Goal: Register for event/course

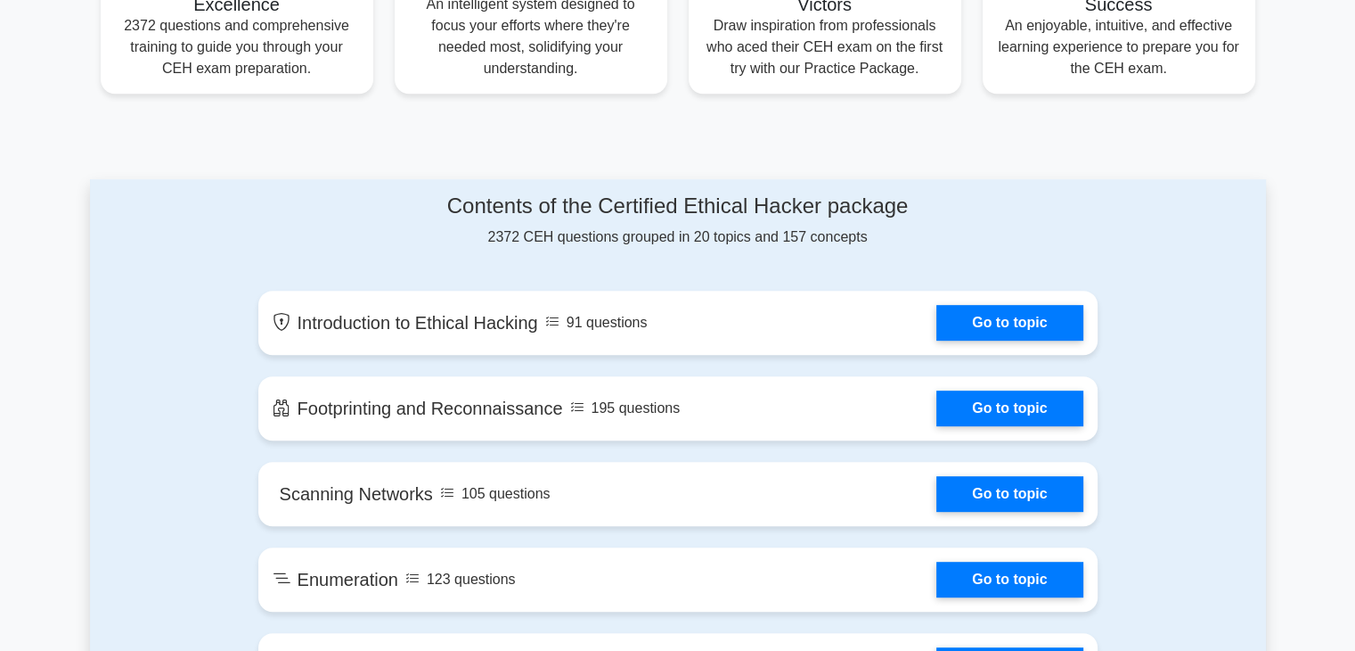
scroll to position [777, 0]
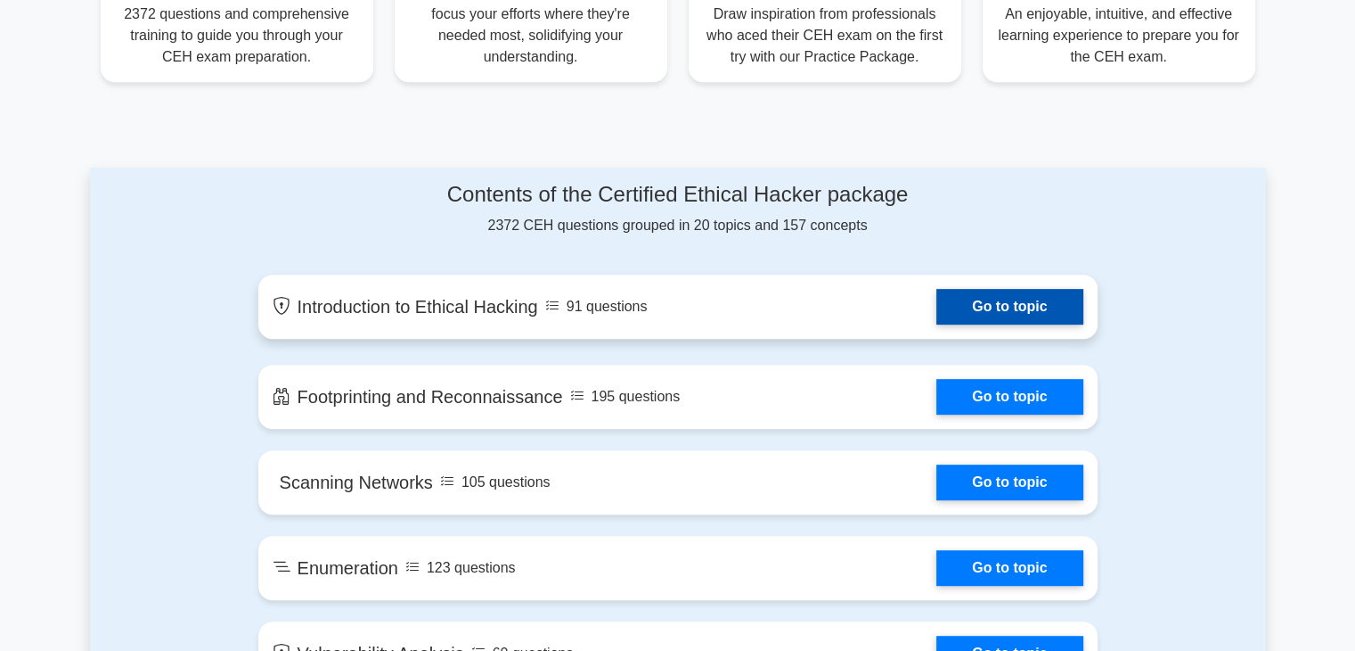
click at [1050, 324] on link "Go to topic" at bounding box center [1010, 307] width 146 height 36
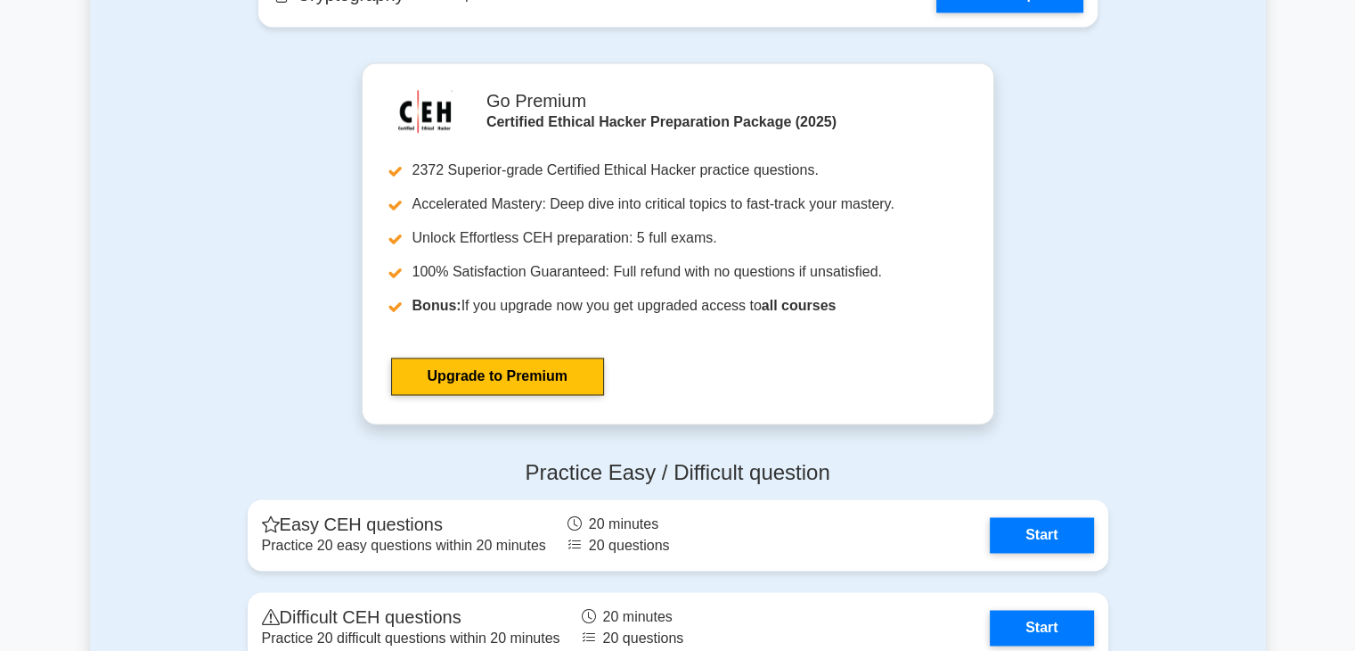
scroll to position [3176, 0]
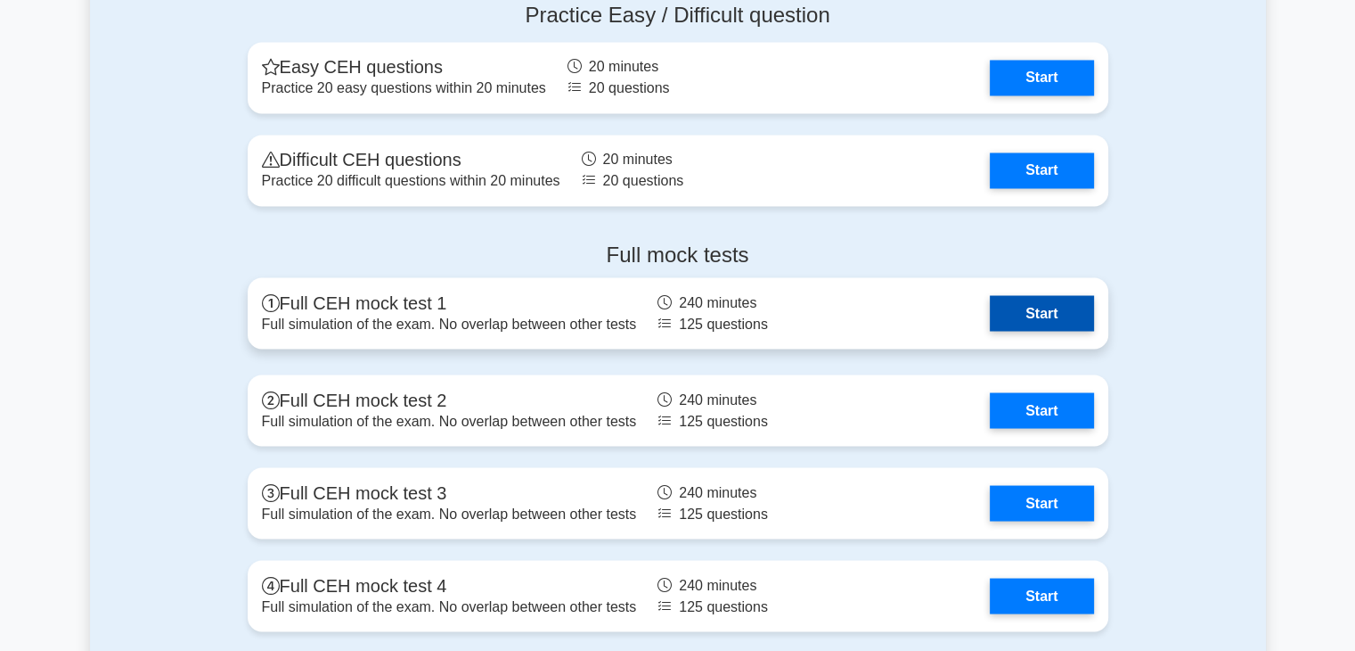
click at [1070, 315] on link "Start" at bounding box center [1041, 313] width 103 height 36
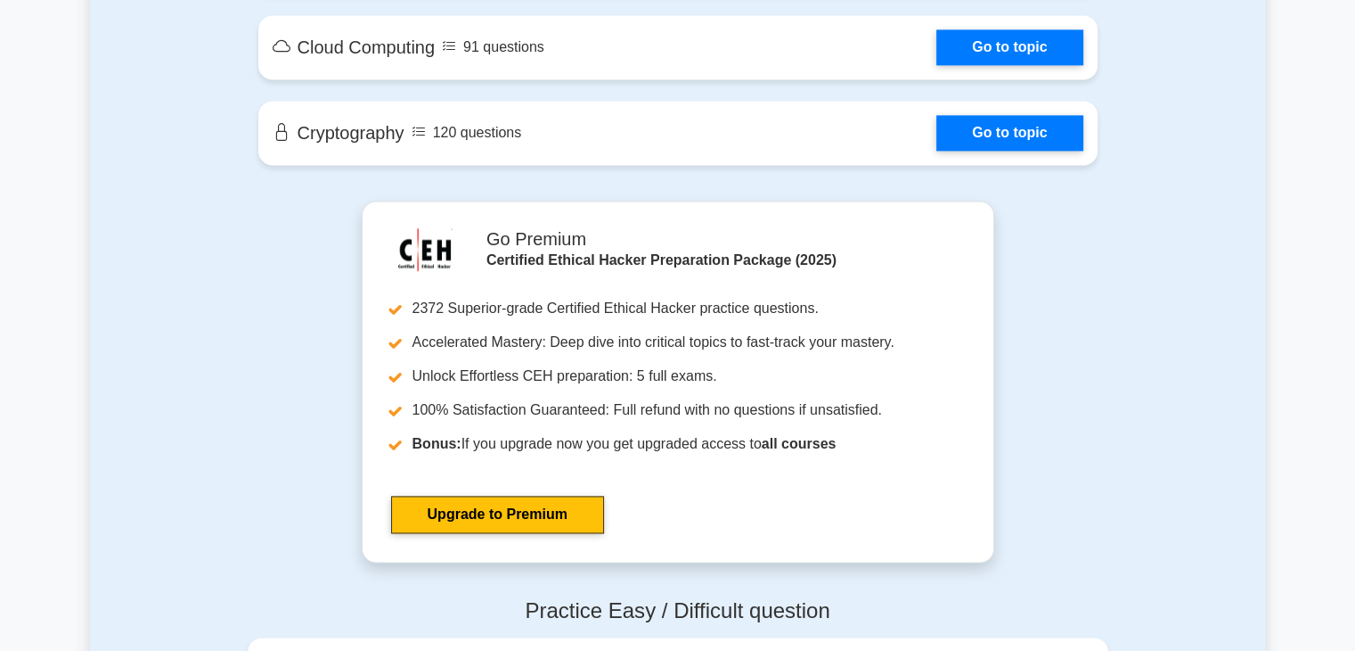
scroll to position [2558, 0]
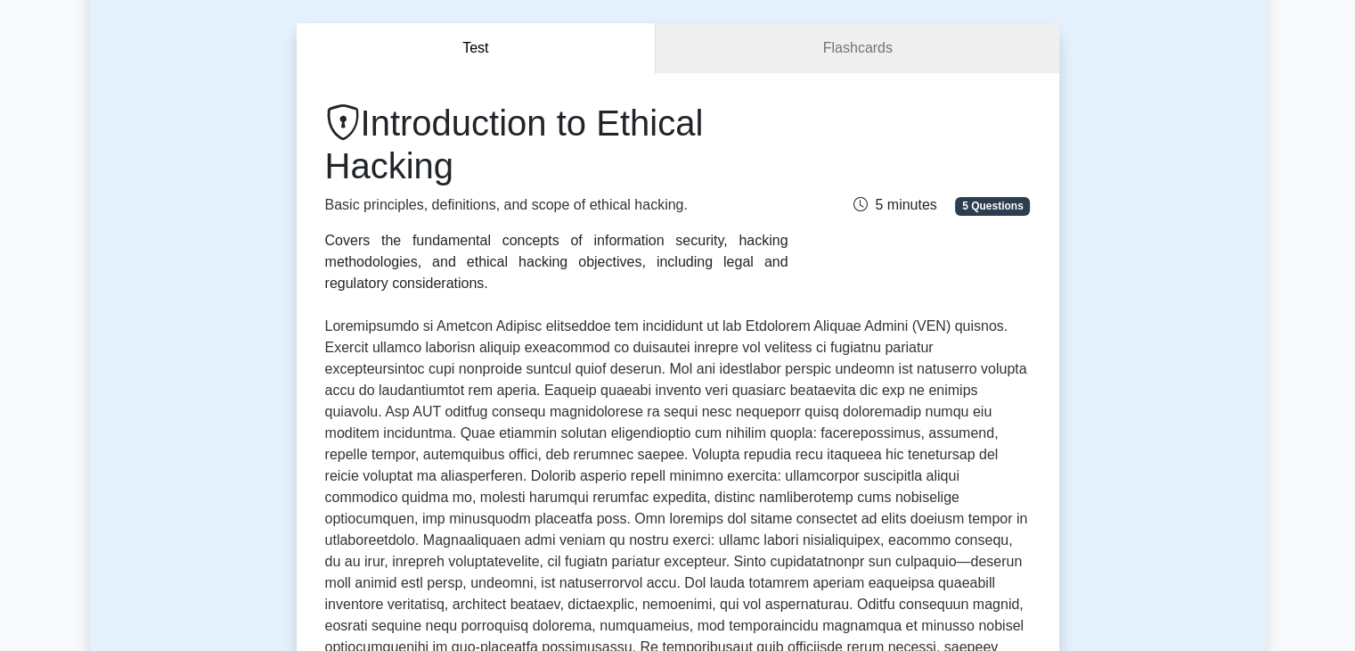
scroll to position [143, 0]
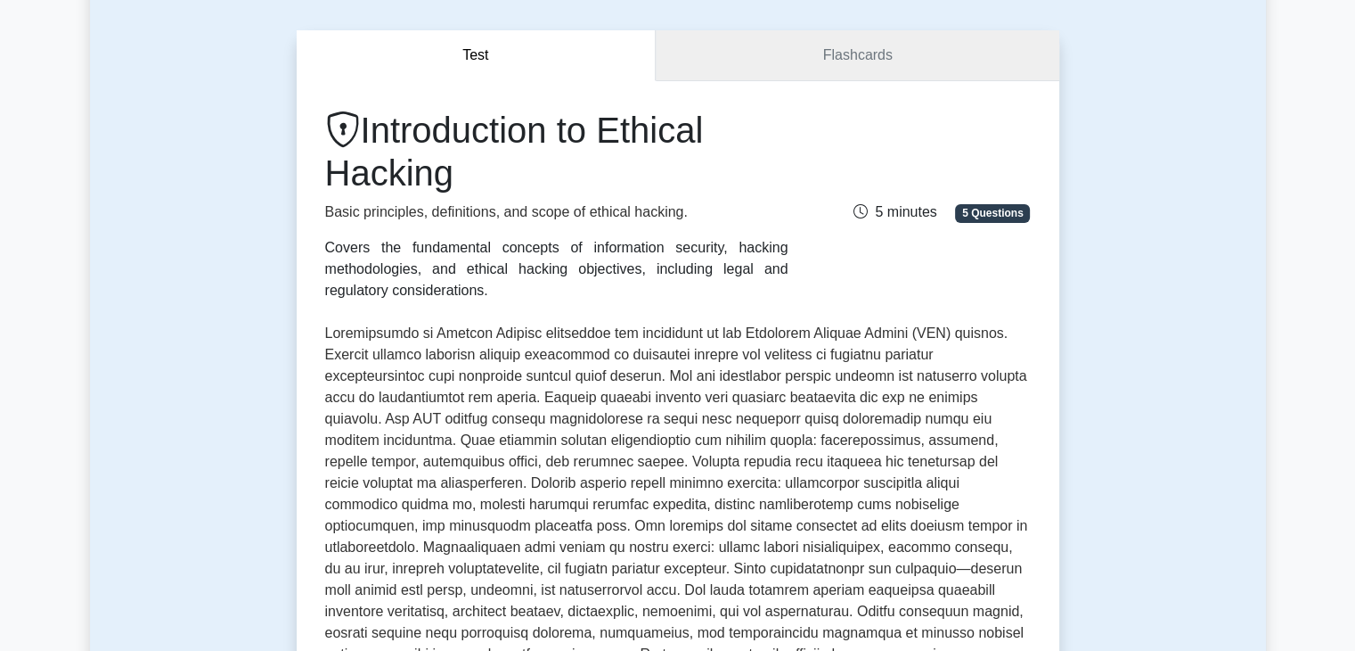
click at [835, 49] on link "Flashcards" at bounding box center [857, 55] width 403 height 51
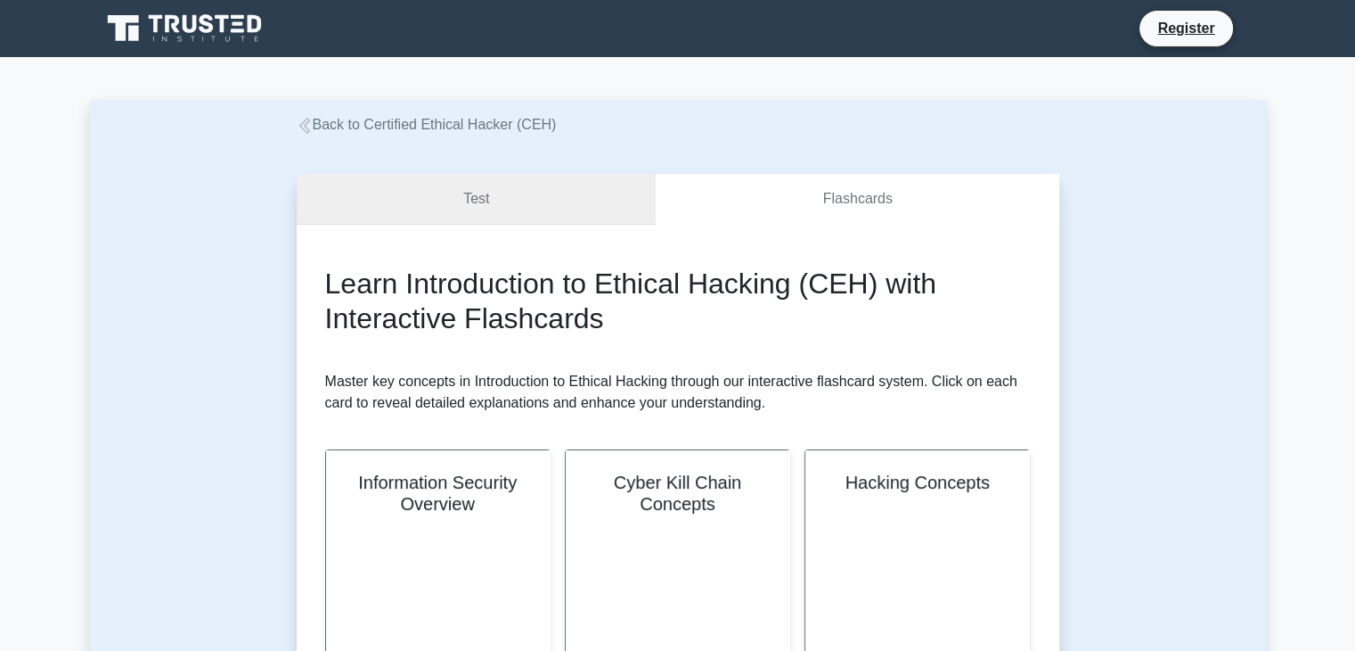
click at [466, 200] on link "Test" at bounding box center [477, 199] width 360 height 51
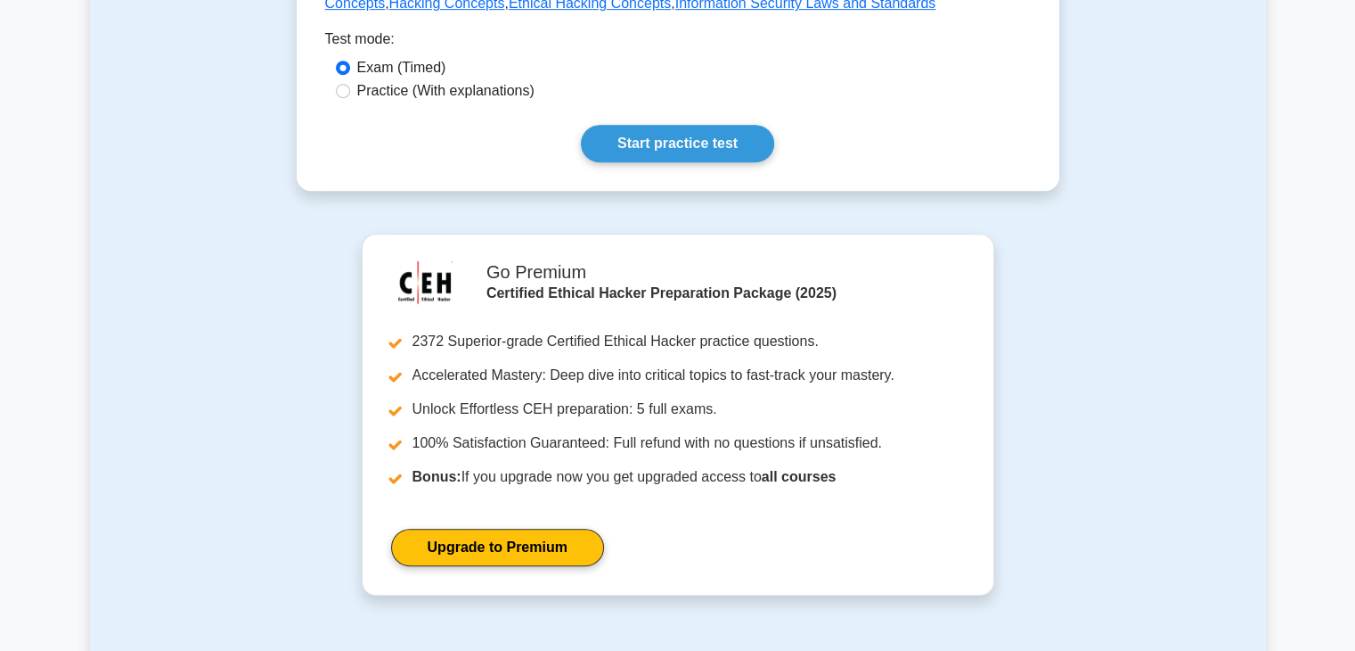
scroll to position [922, 0]
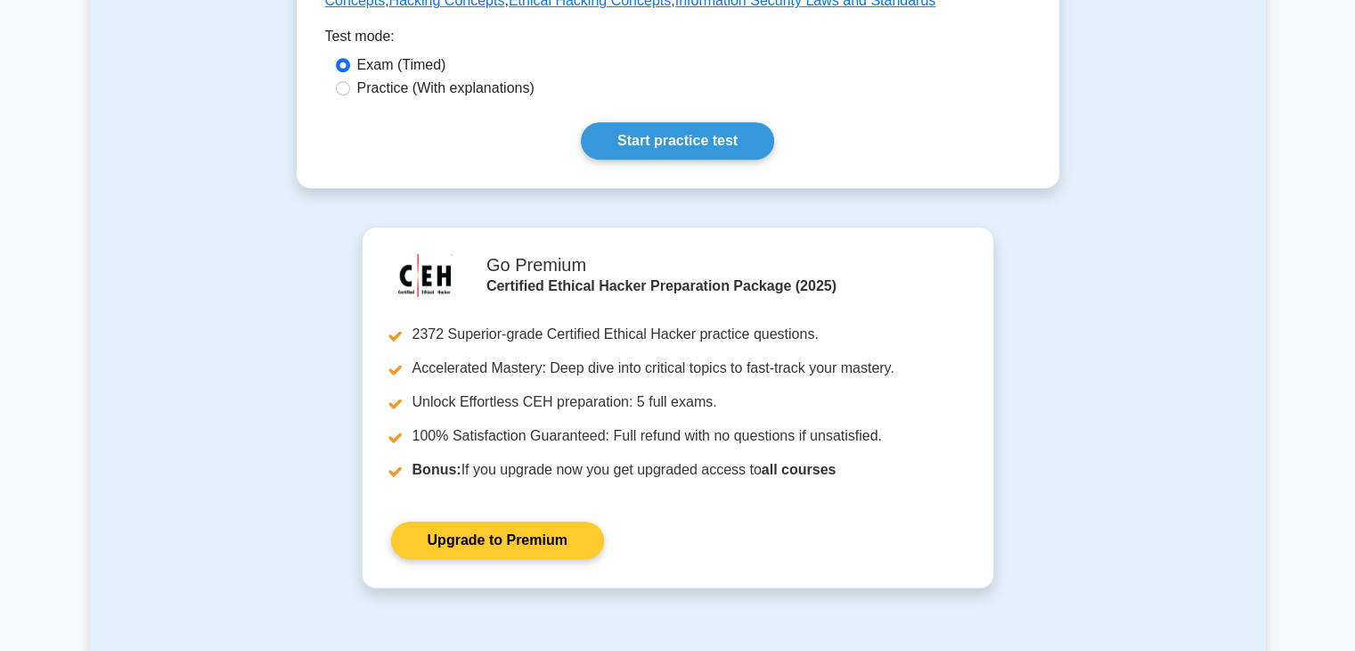
click at [544, 521] on link "Upgrade to Premium" at bounding box center [497, 539] width 213 height 37
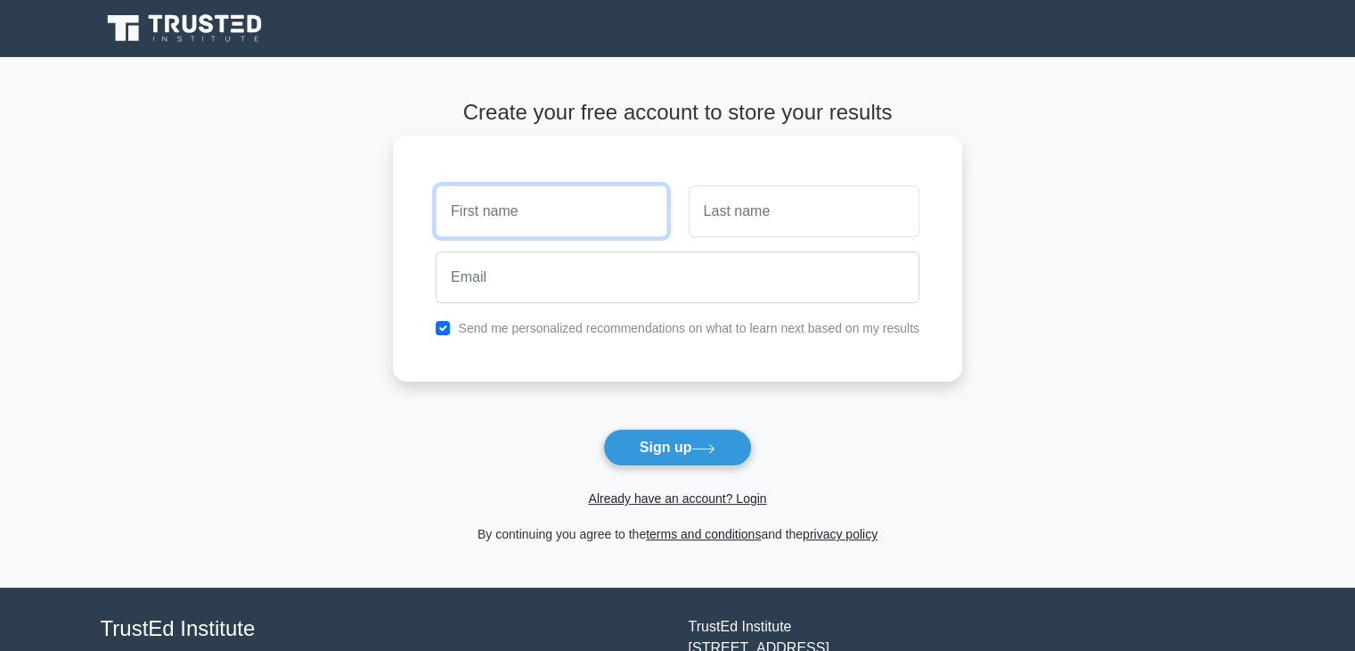
click at [534, 203] on input "text" at bounding box center [551, 211] width 231 height 52
type input "[PERSON_NAME]"
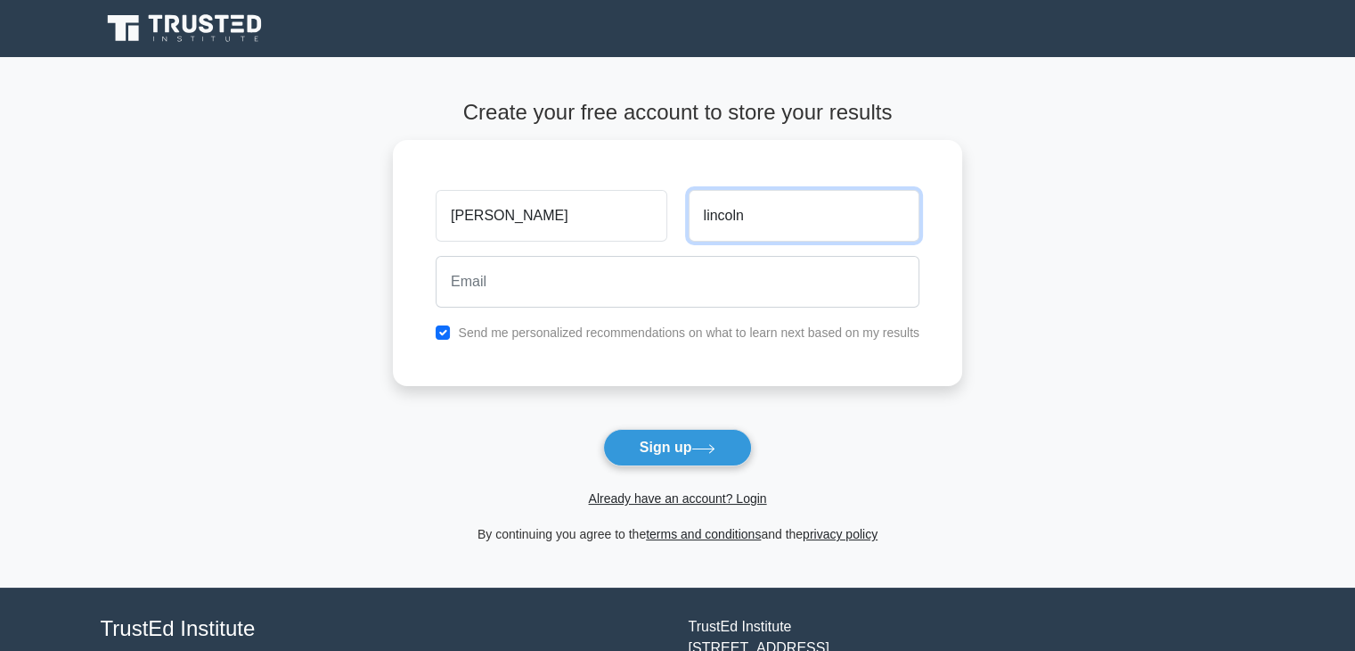
type input "lincoln"
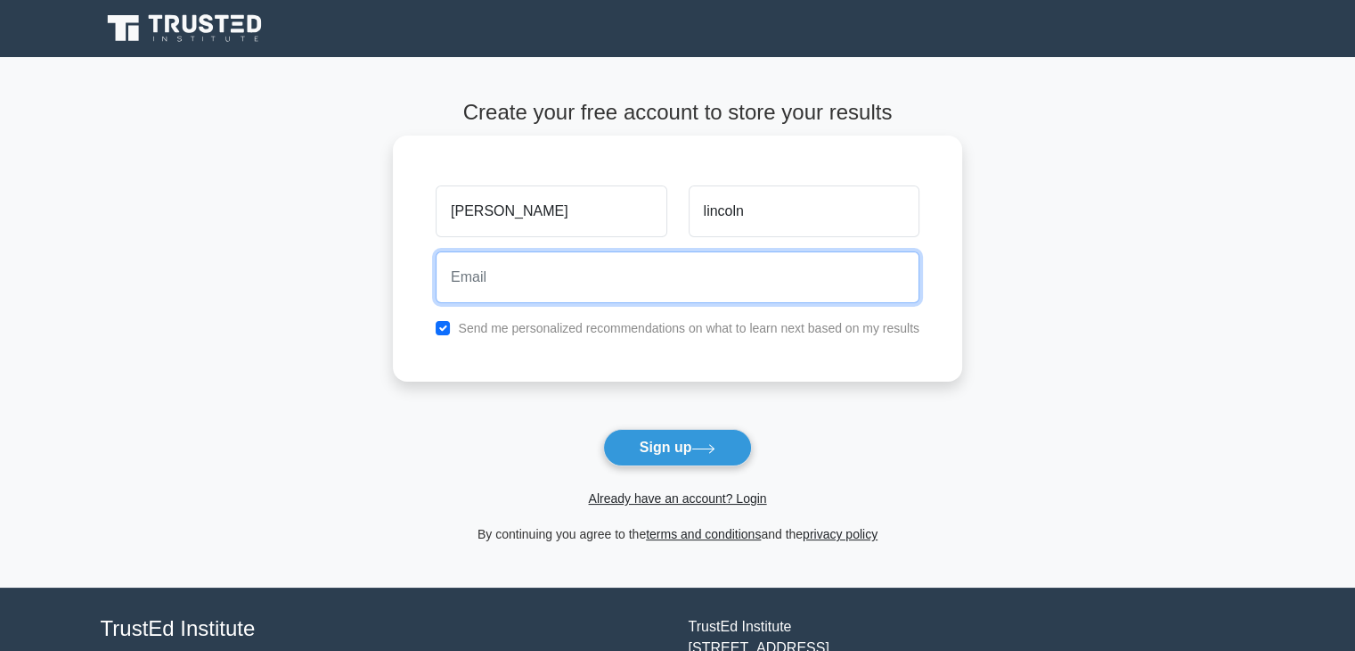
click at [551, 282] on input "email" at bounding box center [678, 277] width 484 height 52
paste input "[EMAIL_ADDRESS][DOMAIN_NAME]"
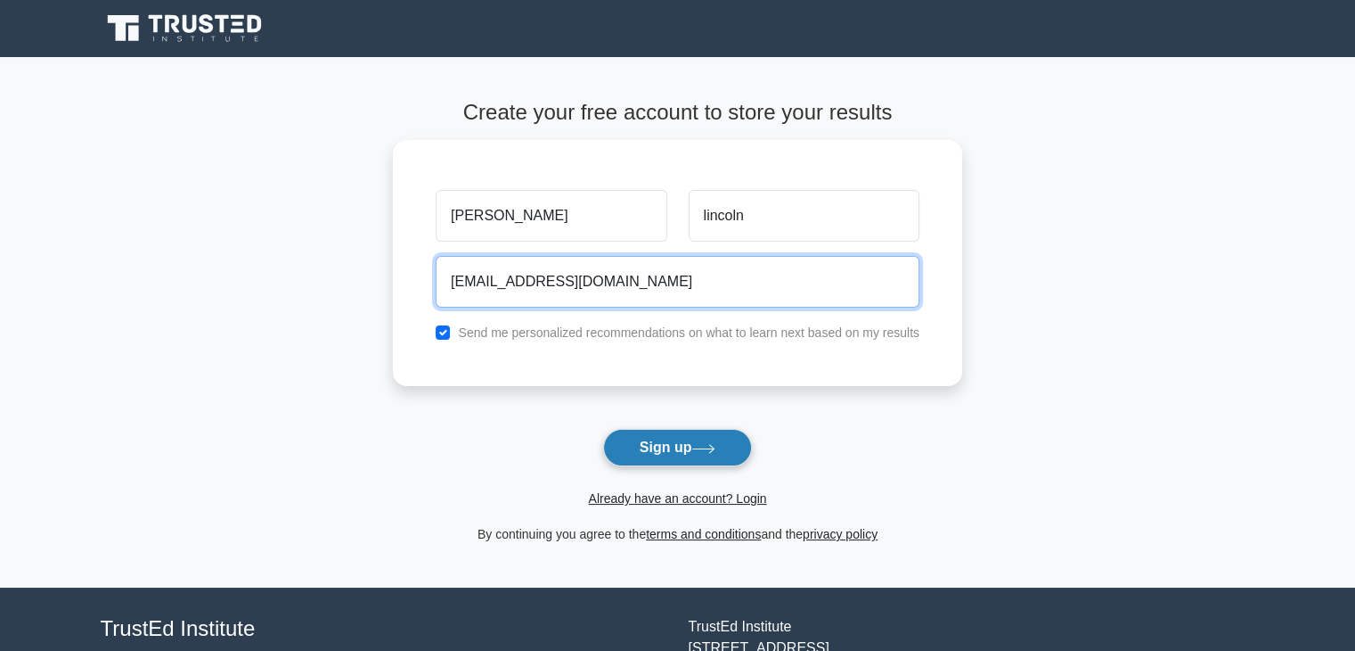
type input "[EMAIL_ADDRESS][DOMAIN_NAME]"
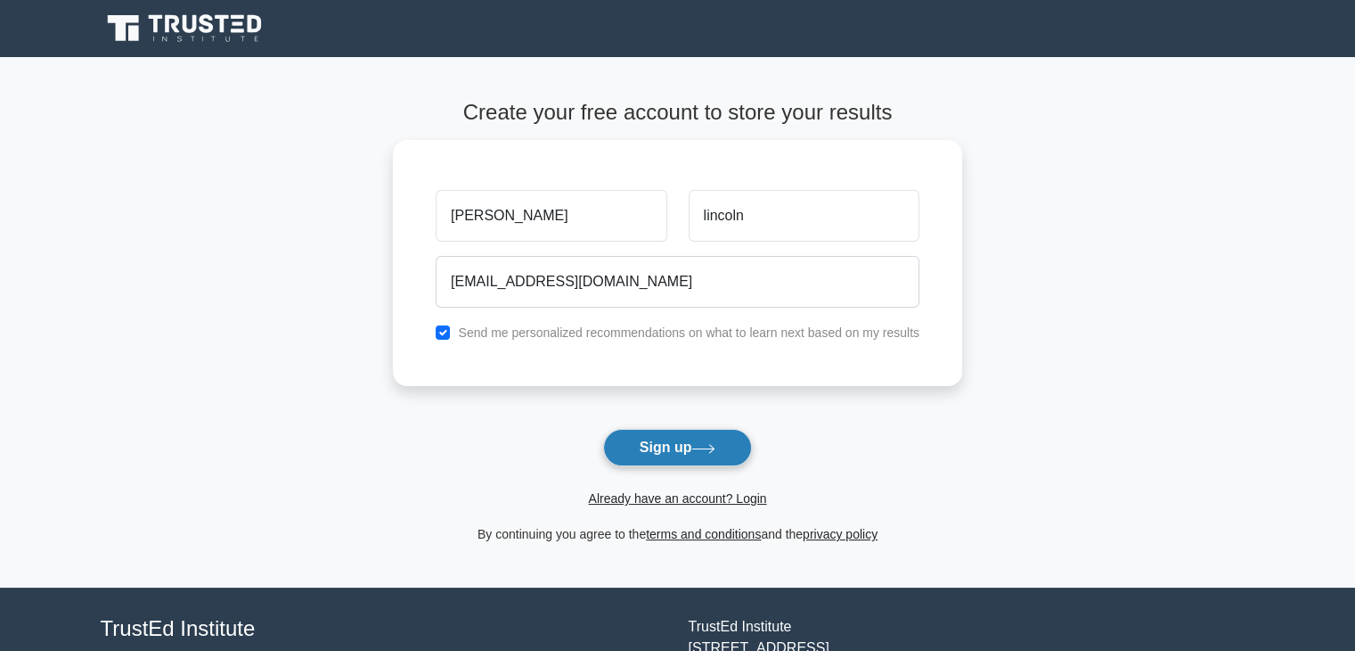
click at [679, 451] on button "Sign up" at bounding box center [678, 447] width 150 height 37
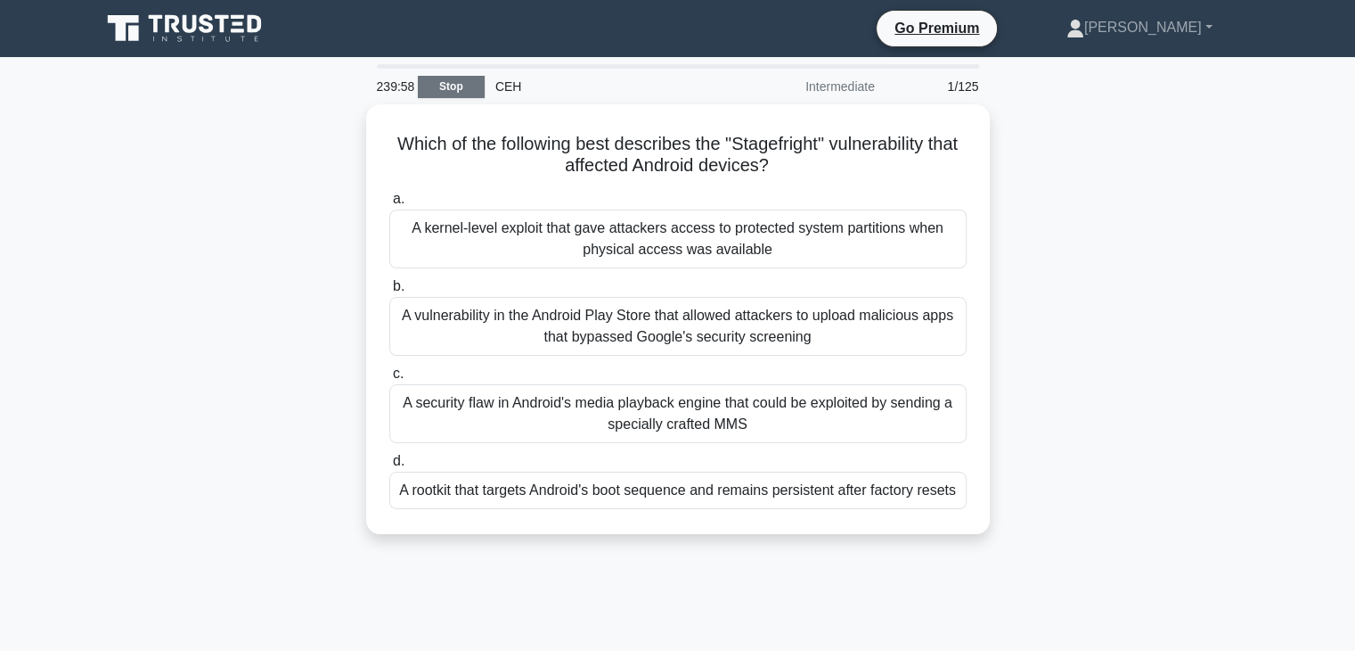
click at [421, 88] on link "Stop" at bounding box center [451, 87] width 67 height 22
